Goal: Task Accomplishment & Management: Complete application form

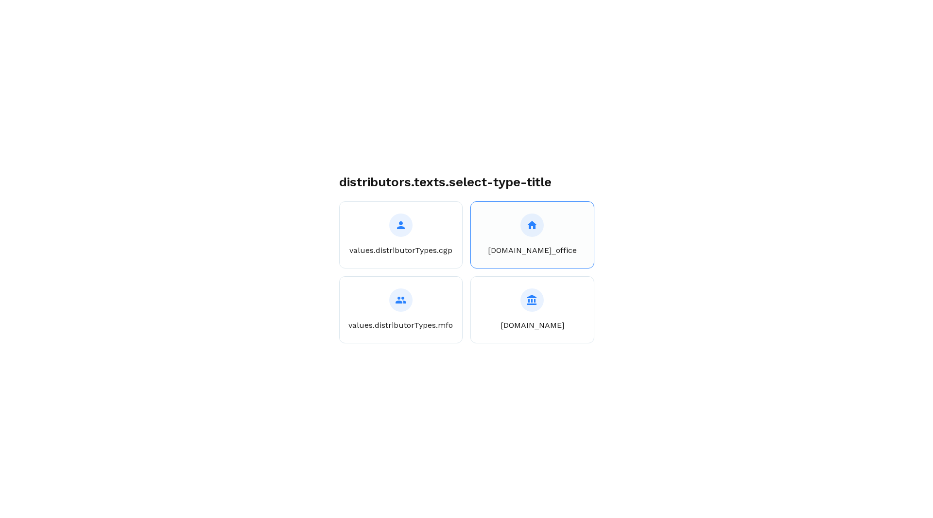
click at [540, 235] on button "[DOMAIN_NAME]_office" at bounding box center [533, 234] width 124 height 67
